Goal: Check status: Check status

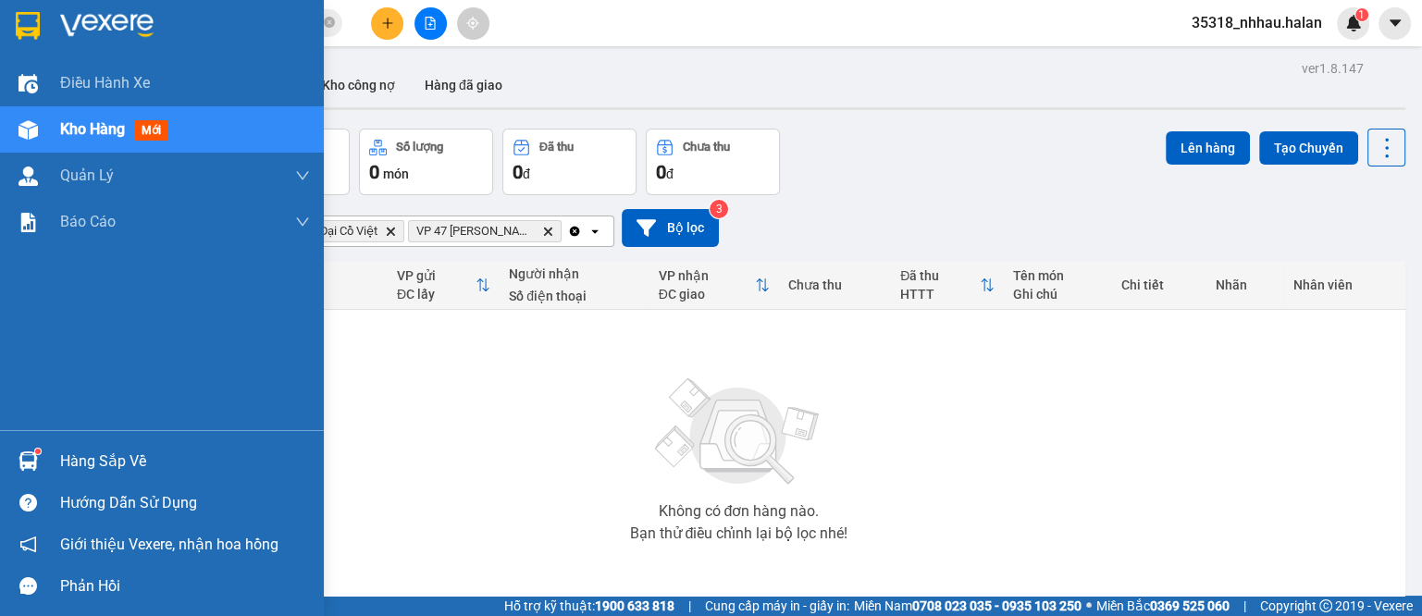
drag, startPoint x: 0, startPoint y: 0, endPoint x: 217, endPoint y: 425, distance: 476.8
click at [58, 466] on div "Hàng sắp về" at bounding box center [162, 462] width 324 height 42
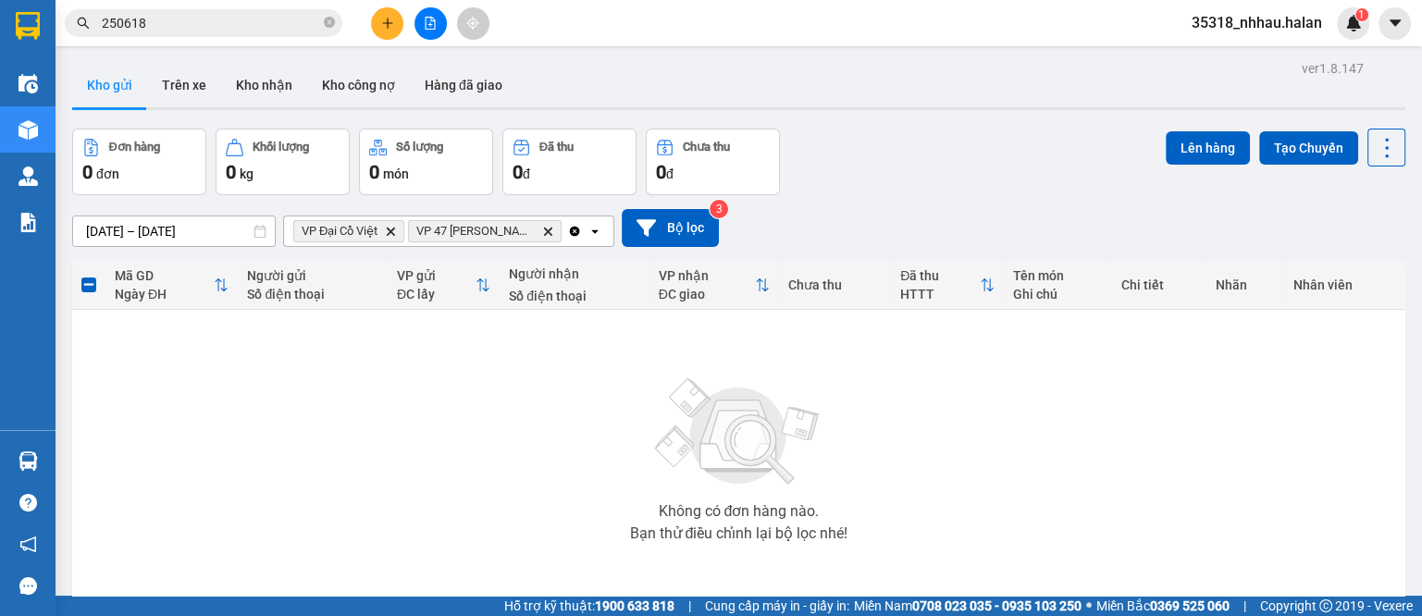
click at [918, 170] on section "Kết quả [PERSON_NAME] ( 280 ) Bộ lọc Mã ĐH Trạng thái Món hàng Thu hộ Tổng [PER…" at bounding box center [711, 308] width 1422 height 616
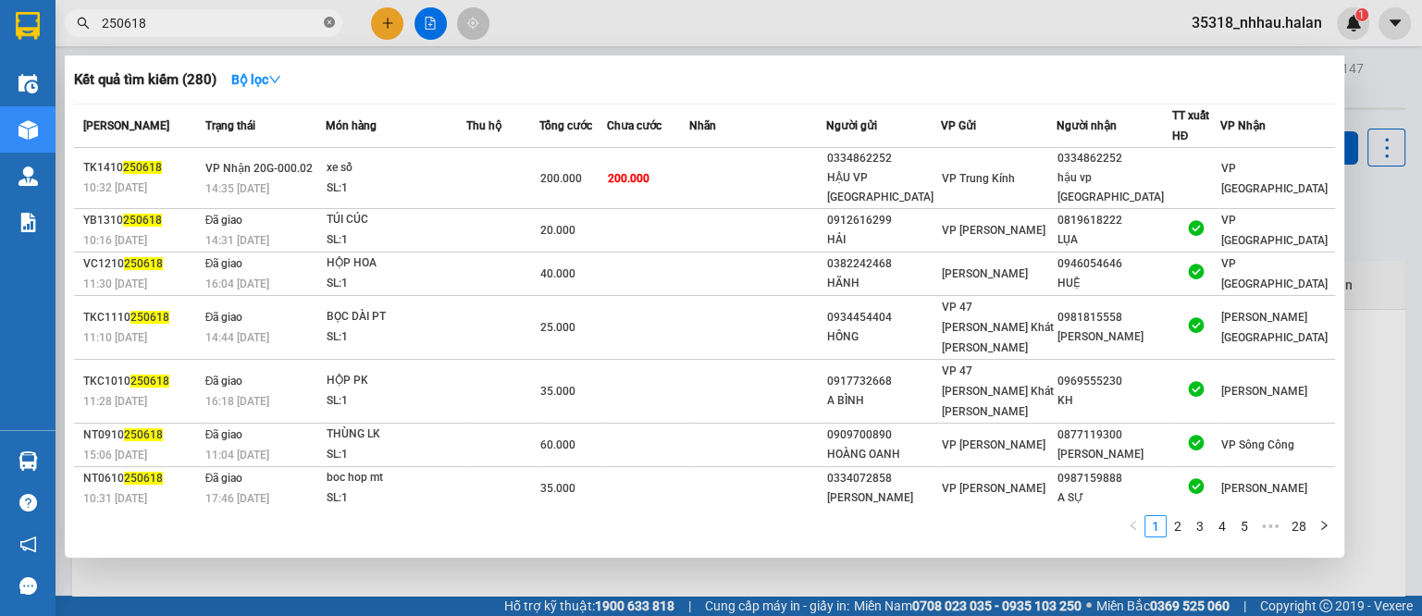
click at [327, 26] on icon "close-circle" at bounding box center [329, 22] width 11 height 11
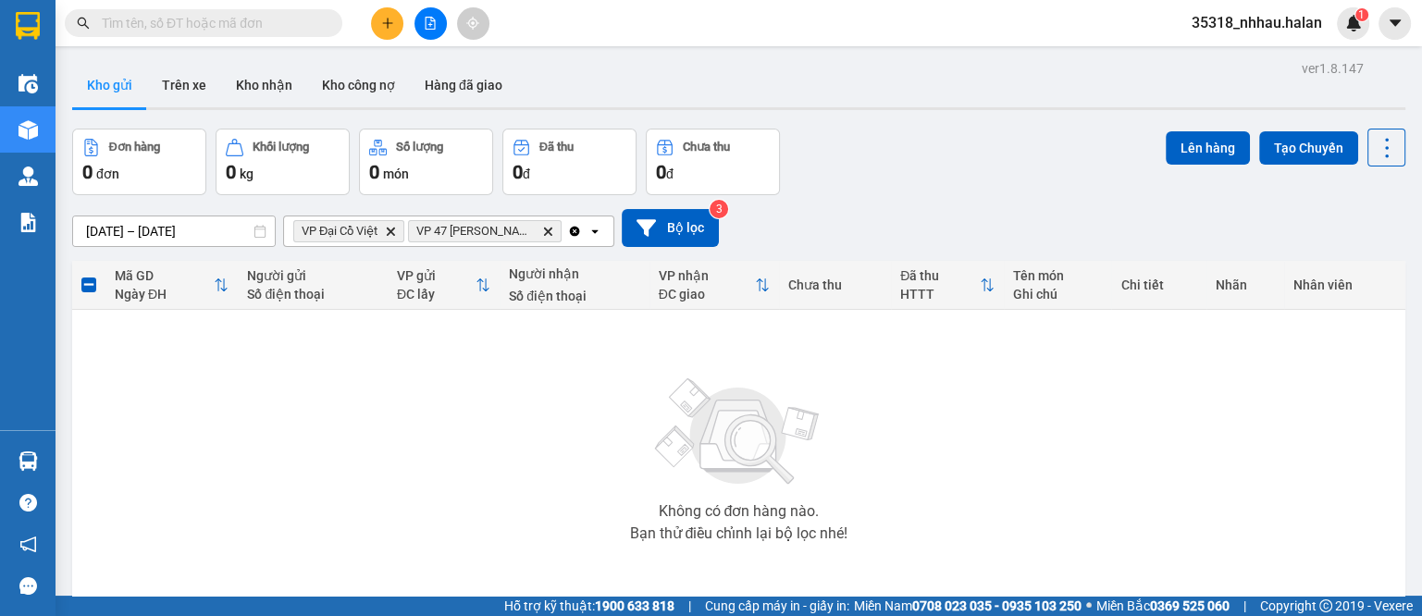
click at [296, 26] on input "text" at bounding box center [211, 23] width 218 height 20
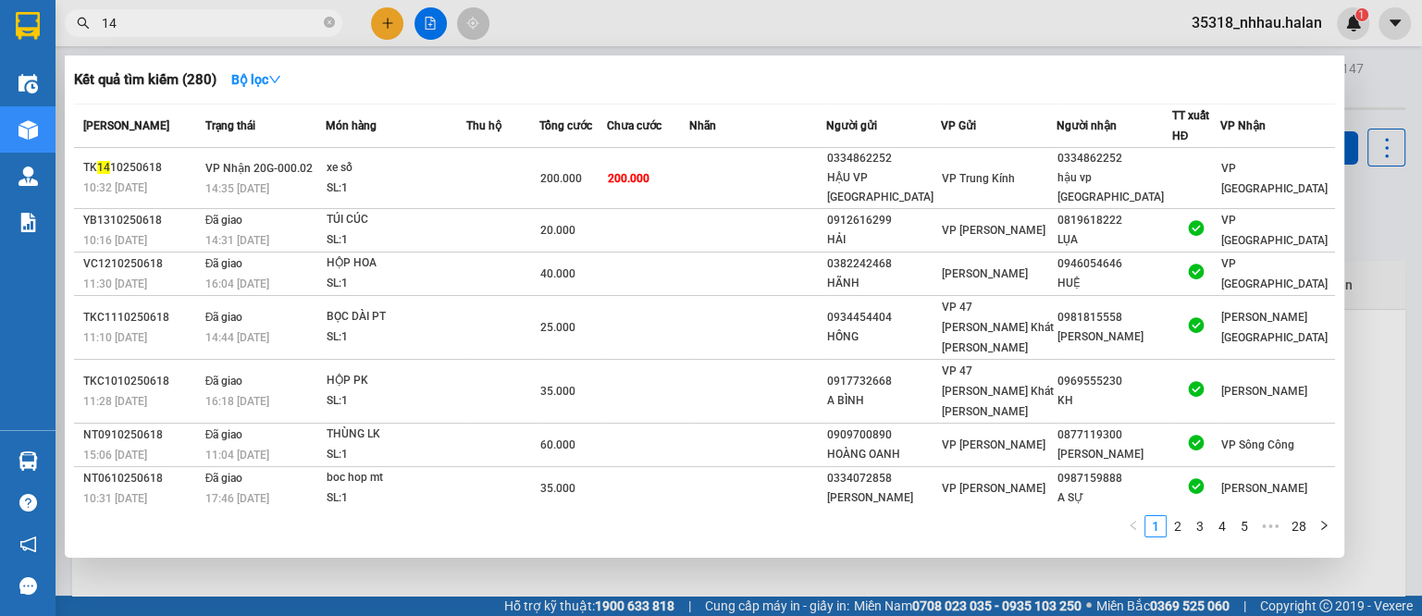
type input "1"
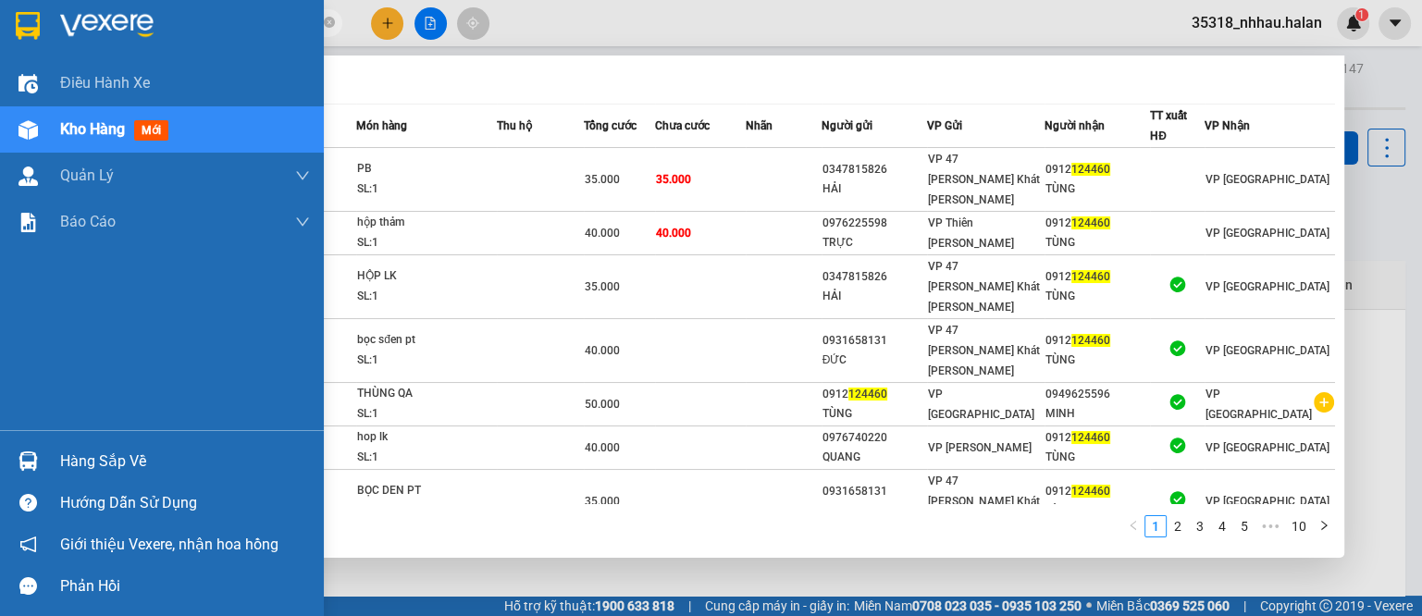
type input "124460"
click at [41, 456] on div at bounding box center [28, 461] width 32 height 32
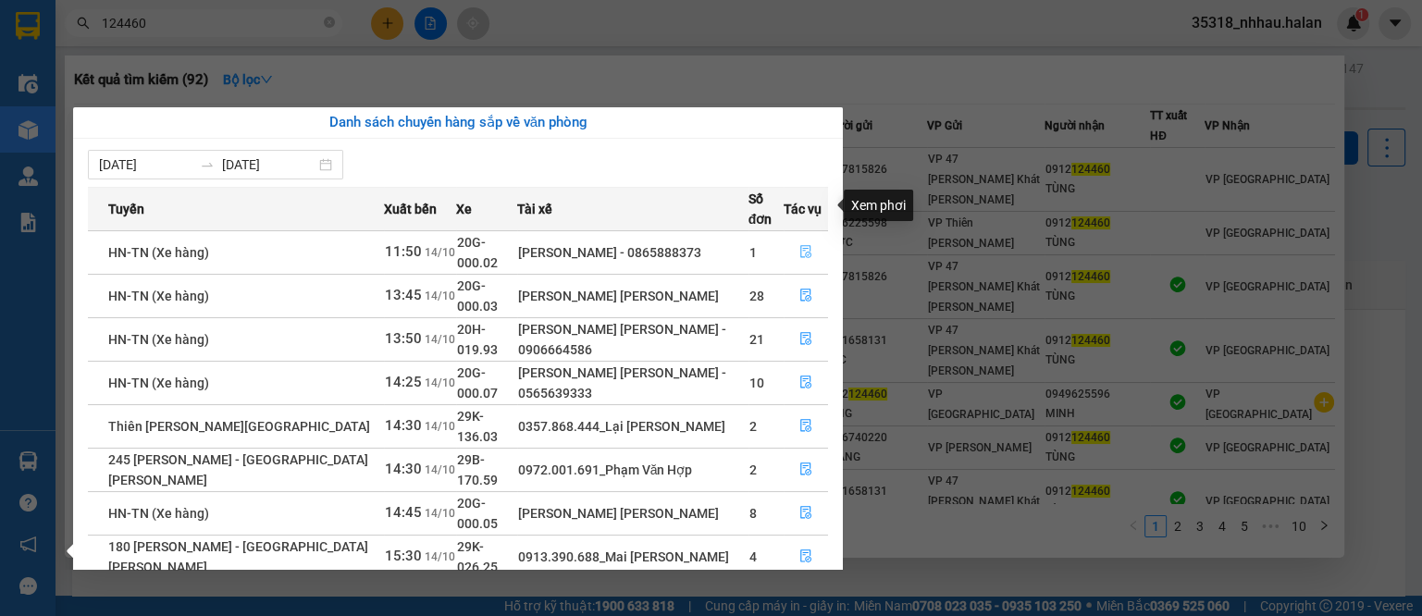
click at [793, 238] on button "button" at bounding box center [806, 253] width 43 height 30
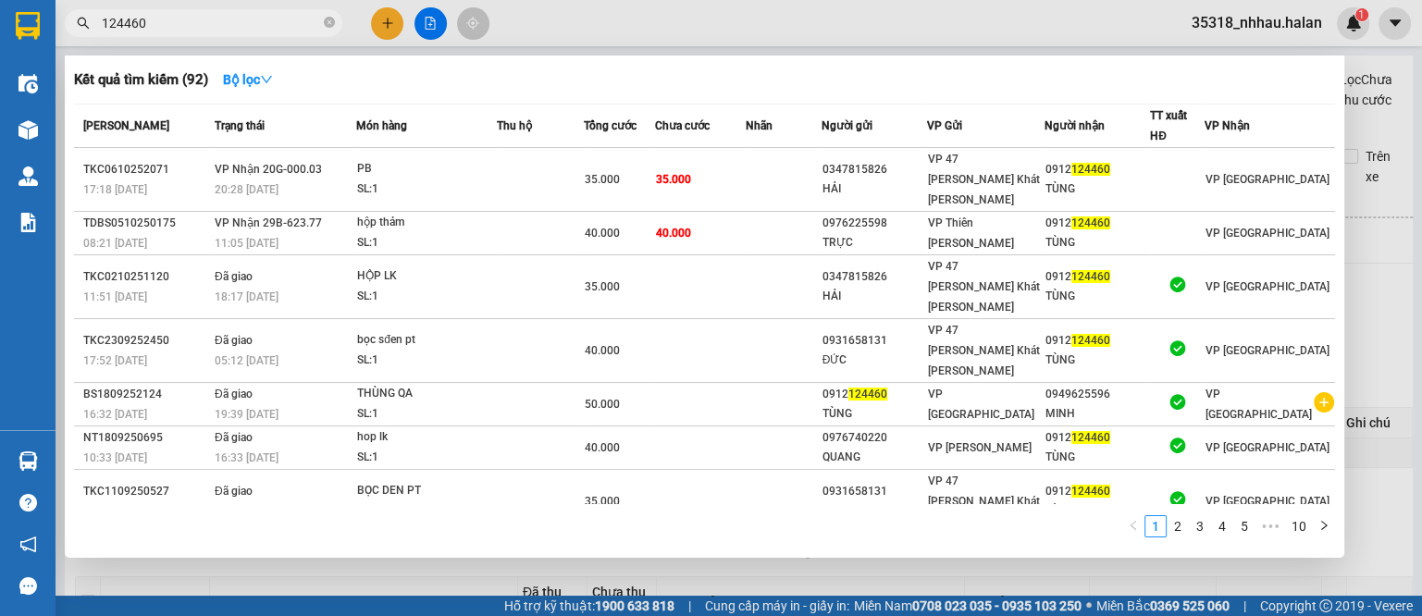
click at [1346, 262] on div at bounding box center [711, 308] width 1422 height 616
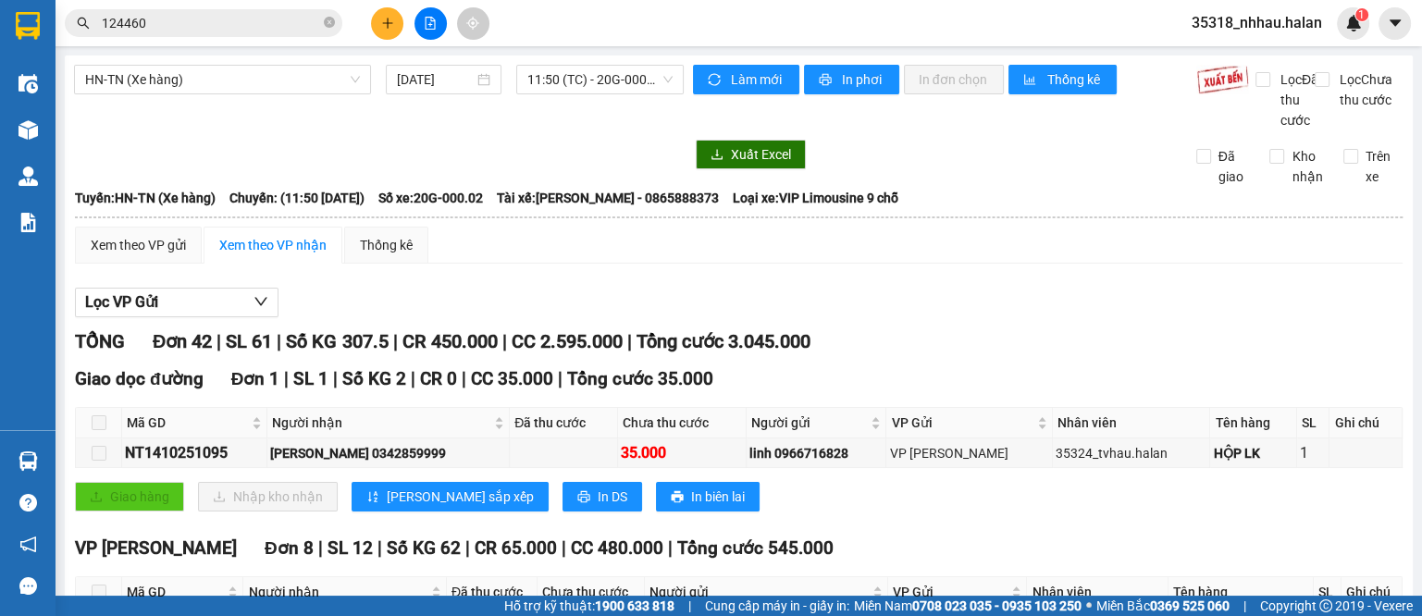
click at [1330, 177] on div "Trên xe" at bounding box center [1367, 166] width 74 height 41
click at [1344, 164] on input "Trên xe" at bounding box center [1351, 156] width 15 height 15
checkbox input "true"
